Goal: Transaction & Acquisition: Purchase product/service

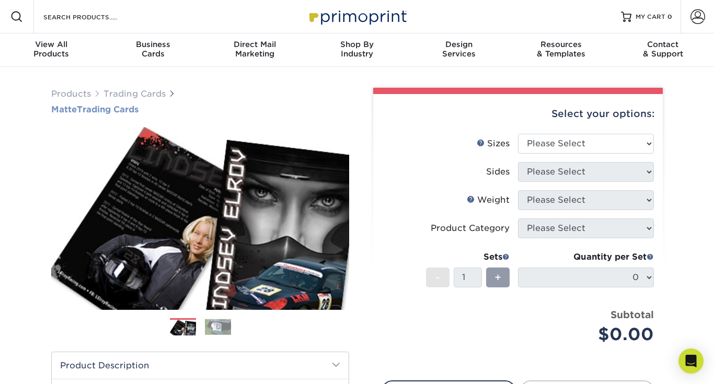
click at [88, 108] on h1 "Matte Trading Cards" at bounding box center [200, 110] width 298 height 10
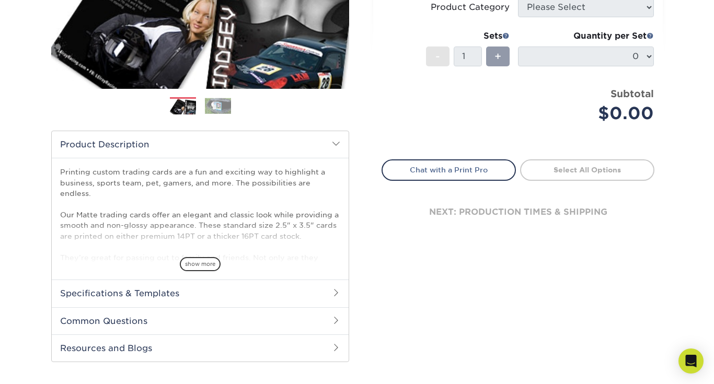
scroll to position [232, 0]
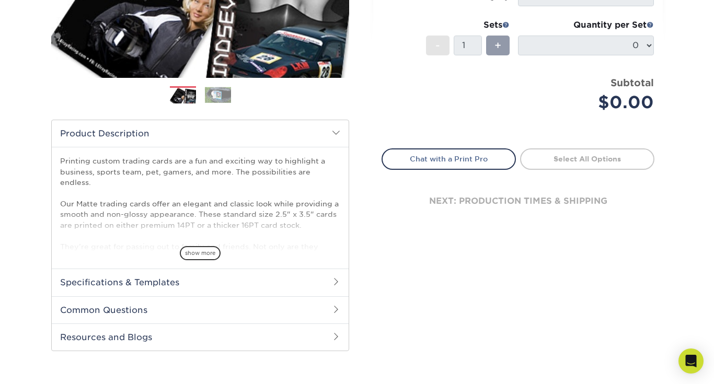
click at [580, 155] on link "Select All Options" at bounding box center [587, 158] width 134 height 21
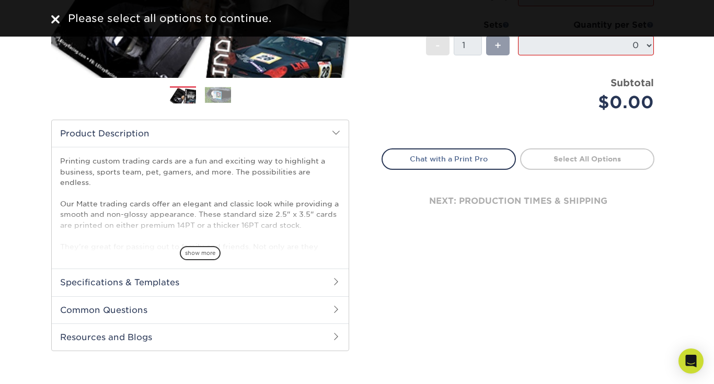
click at [561, 161] on link "Select All Options" at bounding box center [587, 158] width 134 height 21
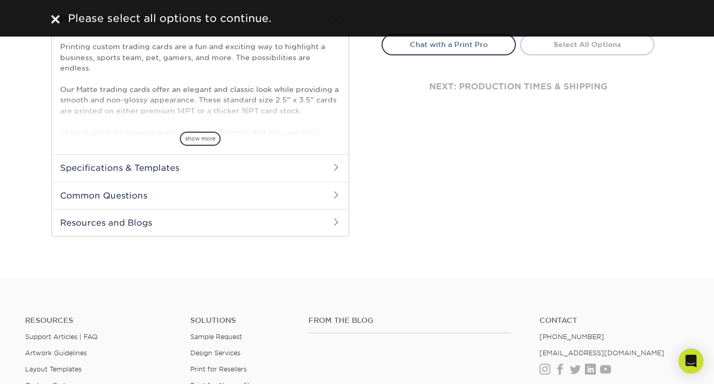
scroll to position [351, 0]
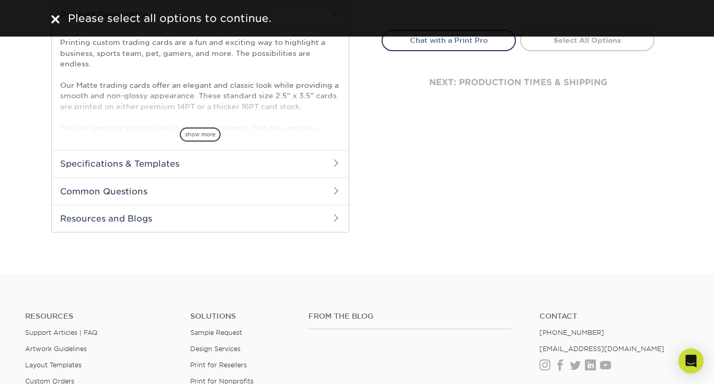
click at [332, 164] on span at bounding box center [336, 163] width 8 height 8
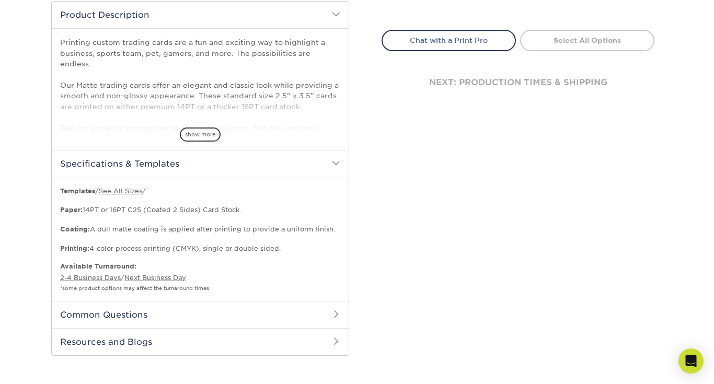
click at [141, 212] on p "Templates / See All Sizes / Paper: 14PT or 16PT C2S (Coated 2 Sides) Card Stock…" at bounding box center [200, 220] width 280 height 67
click at [185, 211] on p "Templates / See All Sizes / Paper: 14PT or 16PT C2S (Coated 2 Sides) Card Stock…" at bounding box center [200, 220] width 280 height 67
click at [221, 211] on p "Templates / See All Sizes / Paper: 14PT or 16PT C2S (Coated 2 Sides) Card Stock…" at bounding box center [200, 220] width 280 height 67
click at [121, 227] on p "Templates / See All Sizes / Paper: 14PT or 16PT C2S (Coated 2 Sides) Card Stock…" at bounding box center [200, 220] width 280 height 67
click at [160, 229] on p "Templates / See All Sizes / Paper: 14PT or 16PT C2S (Coated 2 Sides) Card Stock…" at bounding box center [200, 220] width 280 height 67
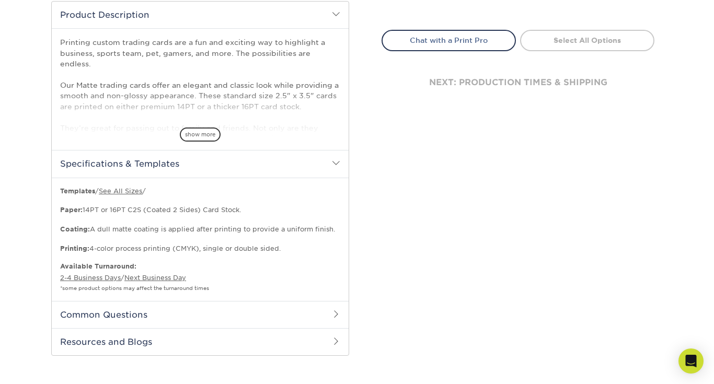
click at [242, 242] on p "Templates / See All Sizes / Paper: 14PT or 16PT C2S (Coated 2 Sides) Card Stock…" at bounding box center [200, 220] width 280 height 67
click at [240, 247] on p "Templates / See All Sizes / Paper: 14PT or 16PT C2S (Coated 2 Sides) Card Stock…" at bounding box center [200, 220] width 280 height 67
click at [137, 190] on link "See All Sizes" at bounding box center [120, 191] width 43 height 8
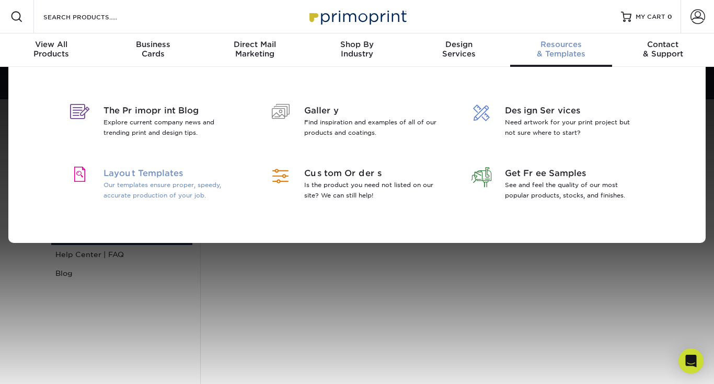
click at [161, 178] on span "Layout Templates" at bounding box center [170, 173] width 135 height 13
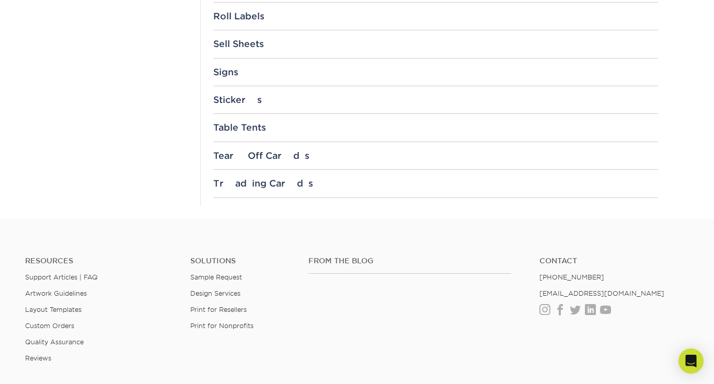
scroll to position [1224, 0]
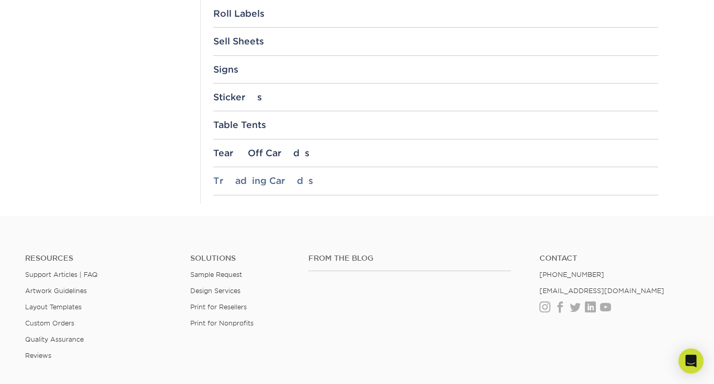
click at [260, 183] on div "Trading Cards" at bounding box center [435, 181] width 445 height 10
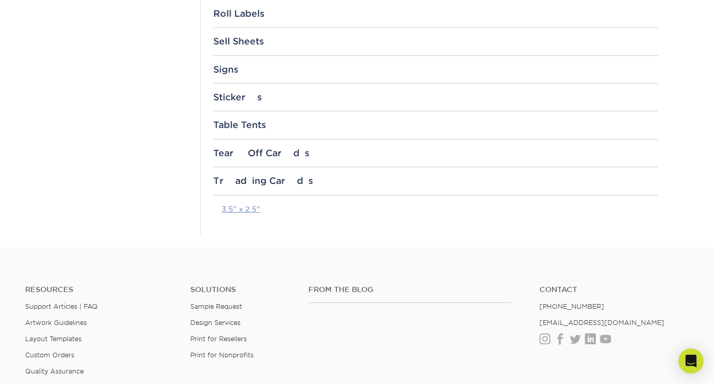
click at [244, 207] on link "3.5" x 2.5"" at bounding box center [241, 209] width 39 height 8
click at [493, 92] on div "Stickers" at bounding box center [435, 97] width 445 height 10
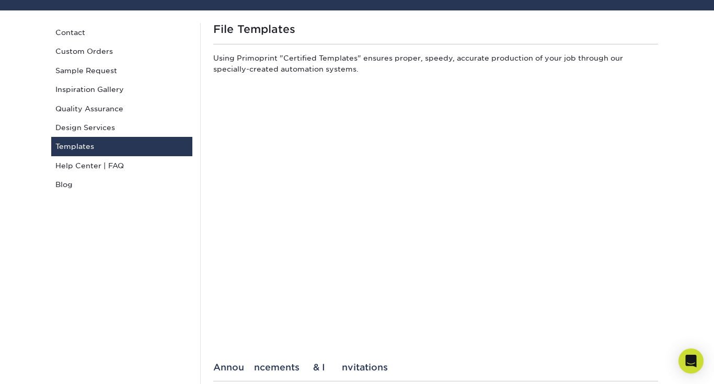
scroll to position [0, 0]
